Goal: Information Seeking & Learning: Learn about a topic

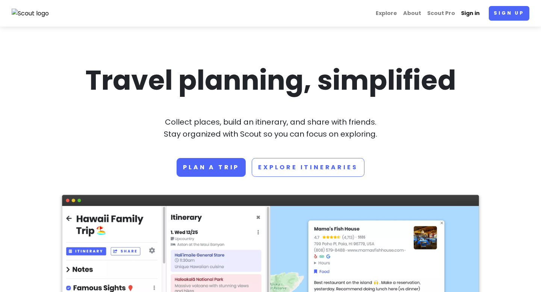
click at [474, 16] on link "Sign in" at bounding box center [470, 13] width 25 height 15
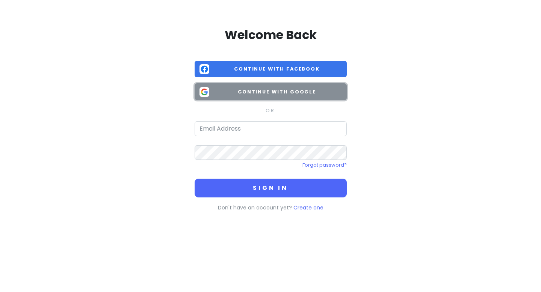
click at [311, 93] on span "Continue with Google" at bounding box center [277, 92] width 130 height 8
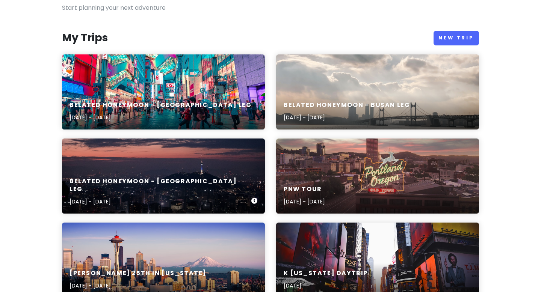
scroll to position [66, 0]
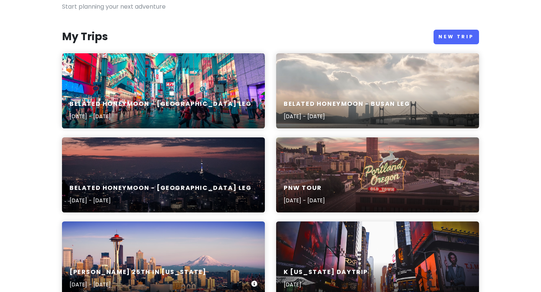
click at [176, 249] on div "Hunter's 25th in Washington Oct 19, 2025 - Oct 26, 2025" at bounding box center [163, 259] width 203 height 75
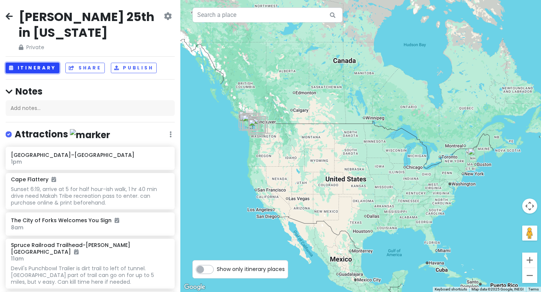
click at [27, 65] on button "Itinerary" at bounding box center [33, 68] width 54 height 11
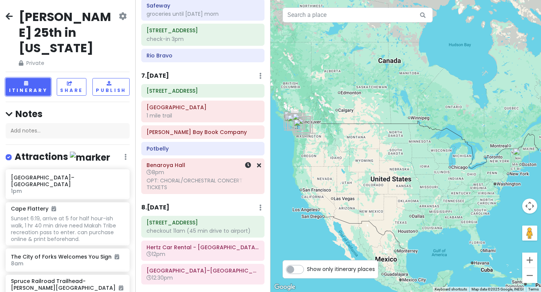
scroll to position [1092, 0]
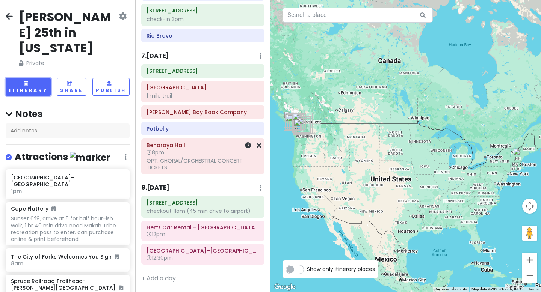
click at [194, 152] on h6 "8pm" at bounding box center [203, 152] width 113 height 7
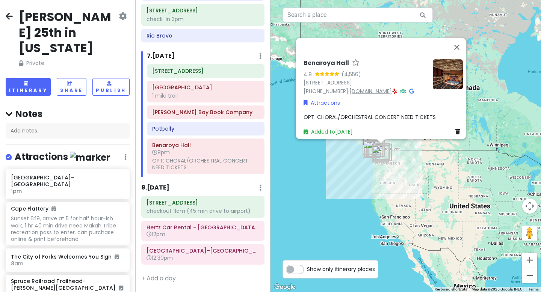
click at [377, 88] on link "www.seattlesymphony.org" at bounding box center [371, 92] width 42 height 8
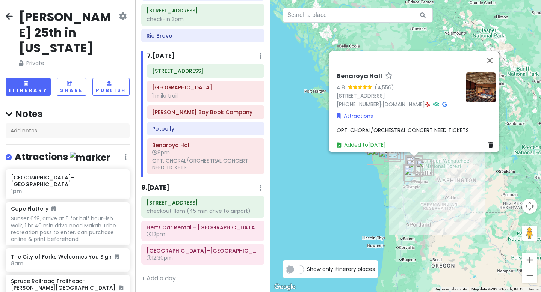
drag, startPoint x: 388, startPoint y: 153, endPoint x: 388, endPoint y: 189, distance: 36.5
click at [388, 189] on div "Benaroya Hall 4.8 (4,556) 200 University St, Seattle, WA 98101, USA (206) 215-4…" at bounding box center [406, 146] width 271 height 292
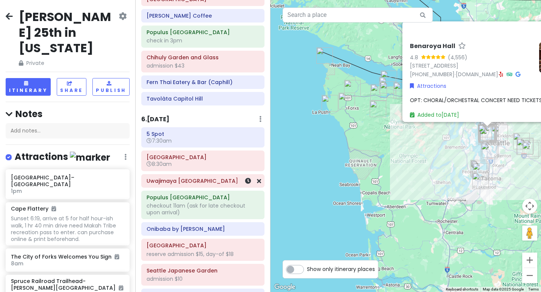
scroll to position [780, 0]
click at [207, 68] on div "admission $43" at bounding box center [203, 66] width 113 height 7
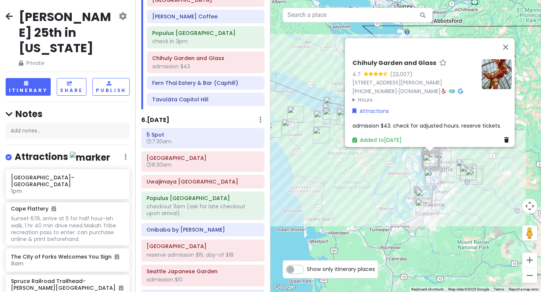
click at [367, 95] on summary "Hours" at bounding box center [414, 99] width 123 height 8
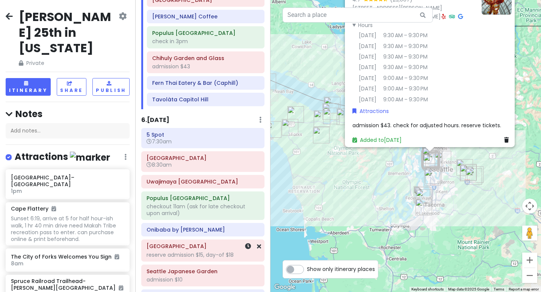
click at [188, 249] on h6 "[GEOGRAPHIC_DATA]" at bounding box center [203, 246] width 113 height 7
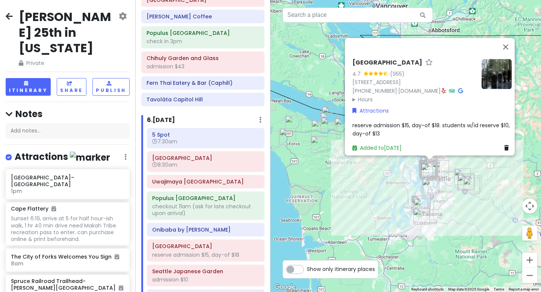
click at [361, 95] on summary "Hours" at bounding box center [414, 99] width 123 height 8
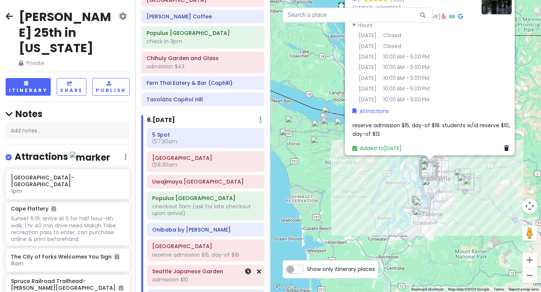
click at [211, 273] on h6 "Seattle Japanese Garden" at bounding box center [205, 271] width 107 height 7
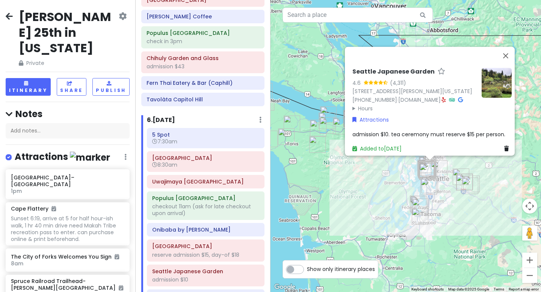
click at [361, 106] on summary "Hours" at bounding box center [414, 108] width 123 height 8
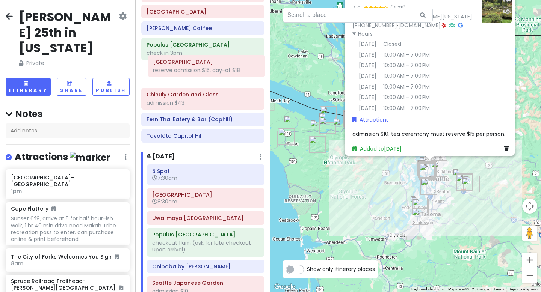
scroll to position [767, 0]
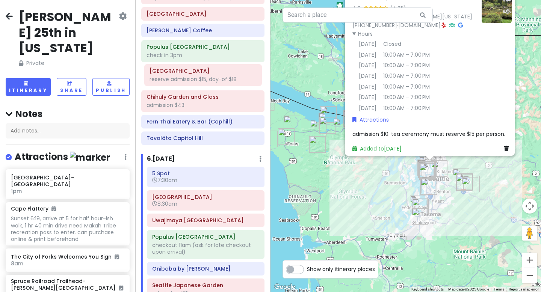
drag, startPoint x: 191, startPoint y: 253, endPoint x: 188, endPoint y: 76, distance: 176.3
click at [188, 76] on div "Itinerary × 1 . Sun 10/19 Edit Day Notes Delete Day Click to add day notes Seat…" at bounding box center [202, 146] width 135 height 292
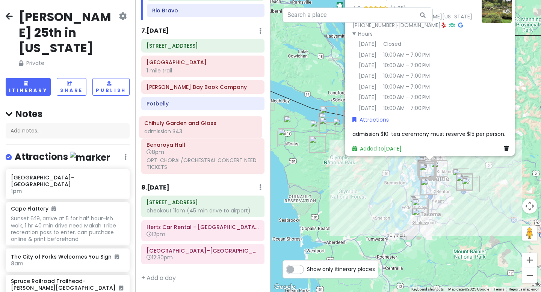
drag, startPoint x: 201, startPoint y: 99, endPoint x: 199, endPoint y: 125, distance: 26.0
click at [199, 125] on div "Itinerary × 1 . Sun 10/19 Edit Day Notes Delete Day Click to add day notes Seat…" at bounding box center [202, 146] width 135 height 292
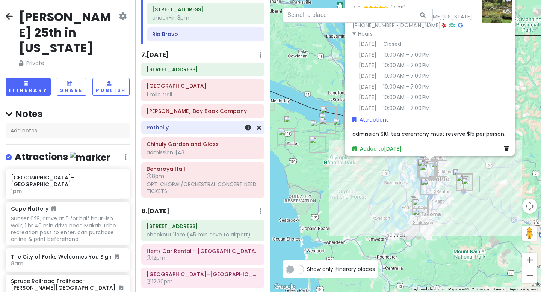
scroll to position [1067, 0]
click at [9, 18] on icon at bounding box center [9, 16] width 7 height 6
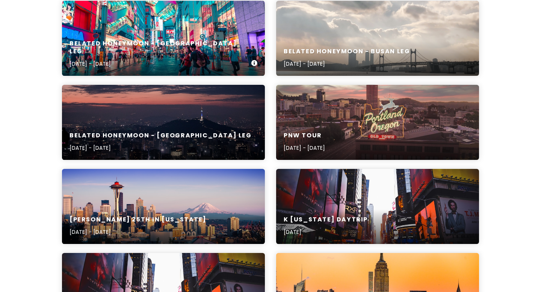
scroll to position [130, 0]
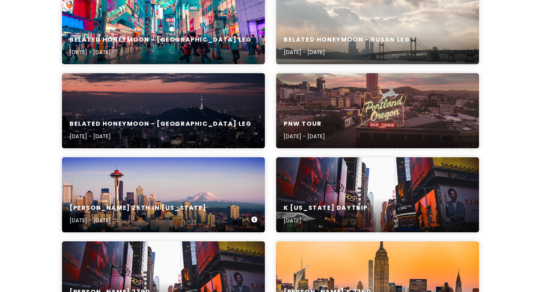
click at [230, 175] on div "Hunter's 25th in Washington Oct 19, 2025 - Oct 26, 2025" at bounding box center [163, 195] width 203 height 75
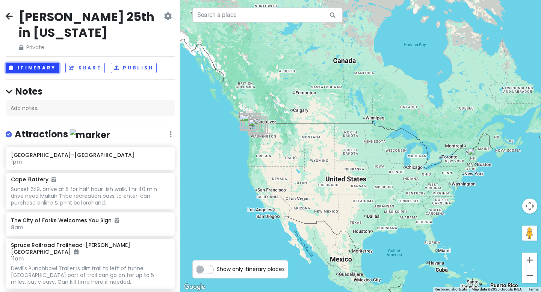
click at [27, 68] on button "Itinerary" at bounding box center [33, 68] width 54 height 11
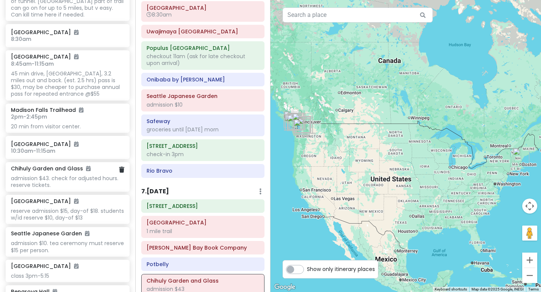
scroll to position [314, 0]
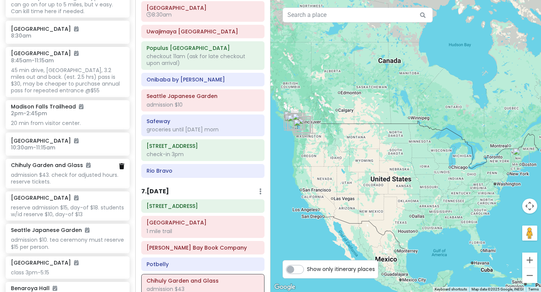
click at [121, 164] on icon at bounding box center [121, 167] width 5 height 6
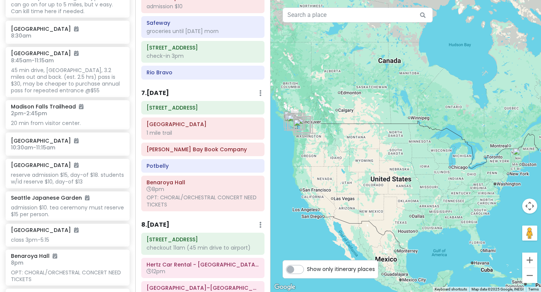
scroll to position [1034, 0]
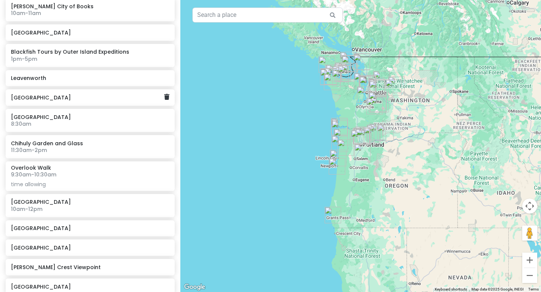
scroll to position [310, 0]
